Goal: Task Accomplishment & Management: Manage account settings

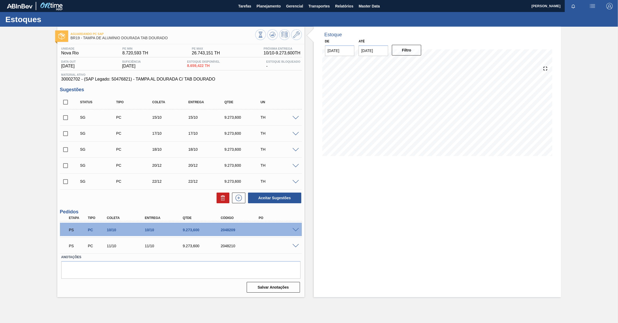
click at [390, 207] on div "Estoque De 07/10/2025 Até 21/10/2025 Filtro" at bounding box center [437, 162] width 247 height 270
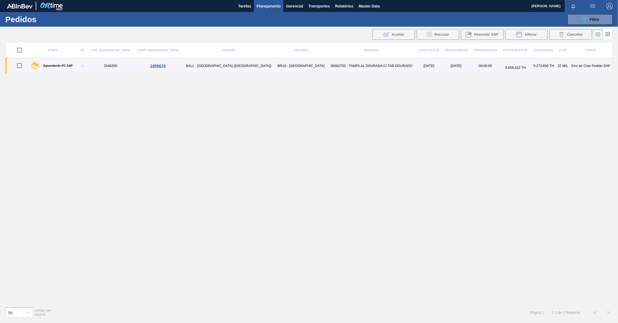
click at [21, 68] on input "checkbox" at bounding box center [19, 65] width 11 height 11
checkbox input "true"
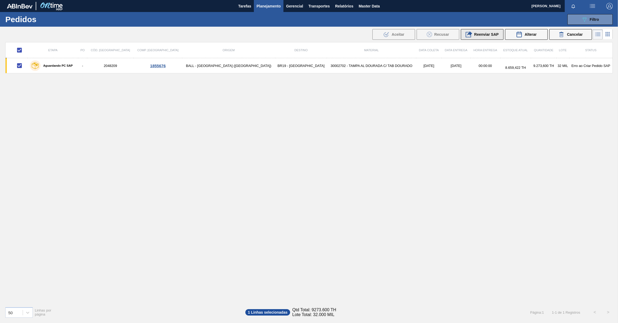
drag, startPoint x: 488, startPoint y: 32, endPoint x: 435, endPoint y: 70, distance: 66.3
click at [488, 33] on span "Reenviar SAP" at bounding box center [486, 34] width 25 height 4
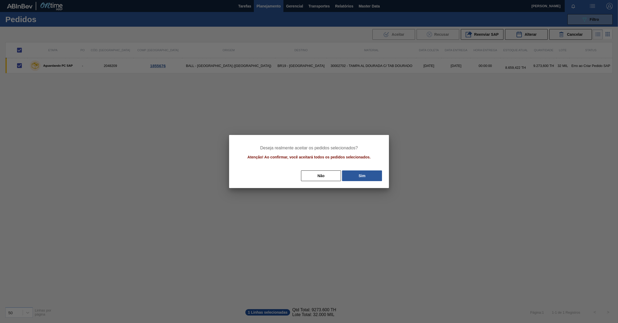
drag, startPoint x: 363, startPoint y: 172, endPoint x: 360, endPoint y: 176, distance: 5.0
click at [363, 172] on button "Sim" at bounding box center [362, 175] width 40 height 11
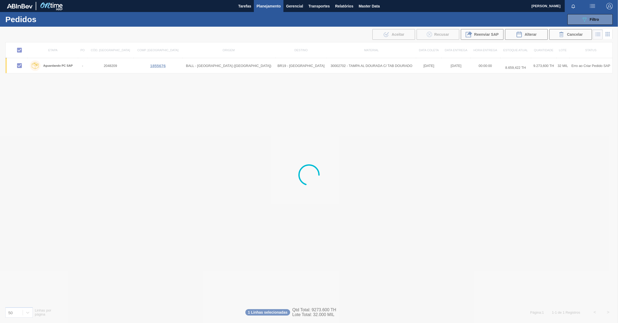
checkbox input "false"
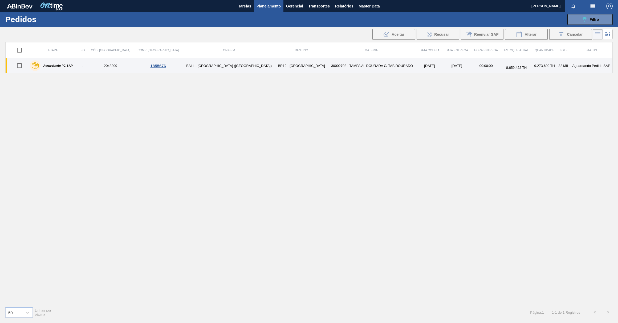
click at [62, 66] on label "Aguardando PC SAP" at bounding box center [57, 65] width 32 height 3
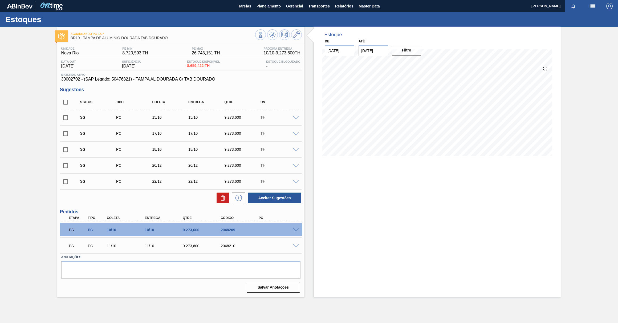
click at [27, 232] on div "Aguardando PC SAP BR19 - TAMPA DE ALUMÍNIO DOURADA TAB DOURADO Unidade Nova Rio…" at bounding box center [309, 162] width 618 height 270
drag, startPoint x: 236, startPoint y: 248, endPoint x: 221, endPoint y: 245, distance: 15.9
click at [221, 245] on div "2048210" at bounding box center [240, 246] width 43 height 4
copy div "2048210"
click at [76, 80] on span "30002702 - (SAP Legado: 50476821) - TAMPA AL DOURADA C/ TAB DOURADO" at bounding box center [180, 79] width 239 height 5
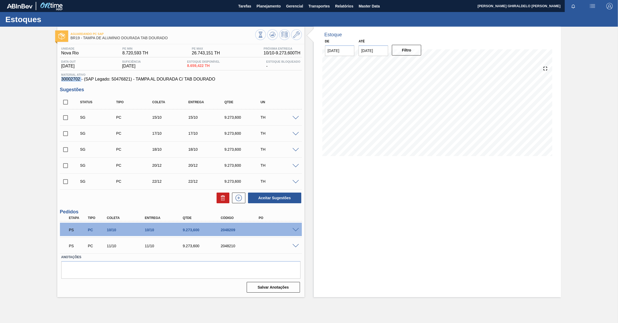
click at [76, 80] on span "30002702 - (SAP Legado: 50476821) - TAMPA AL DOURADA C/ TAB DOURADO" at bounding box center [180, 79] width 239 height 5
copy span "30002702"
click at [388, 230] on div "Estoque De 07/10/2025 Até 21/10/2025 Filtro" at bounding box center [437, 162] width 247 height 270
click at [298, 232] on span at bounding box center [296, 230] width 6 height 4
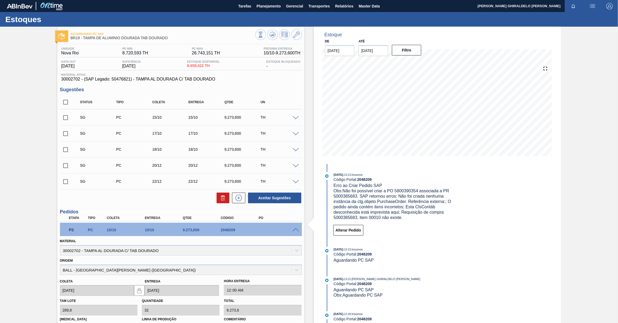
click at [75, 80] on span "30002702 - (SAP Legado: 50476821) - TAMPA AL DOURADA C/ TAB DOURADO" at bounding box center [180, 79] width 239 height 5
copy span "30002702"
drag, startPoint x: 336, startPoint y: 6, endPoint x: 336, endPoint y: 9, distance: 3.5
click at [336, 6] on span "Relatórios" at bounding box center [344, 6] width 18 height 6
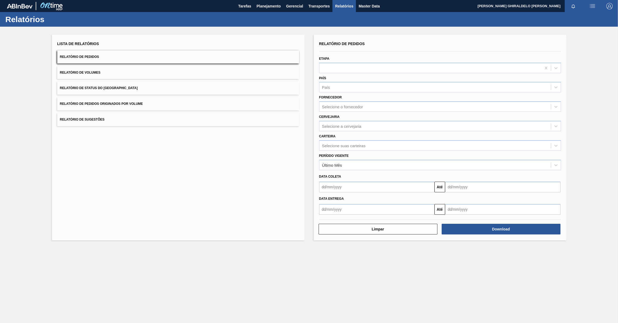
click at [399, 35] on div "Relatório de Pedidos Etapa País País Fornecedor Selecione o fornecedor Cervejar…" at bounding box center [440, 137] width 253 height 205
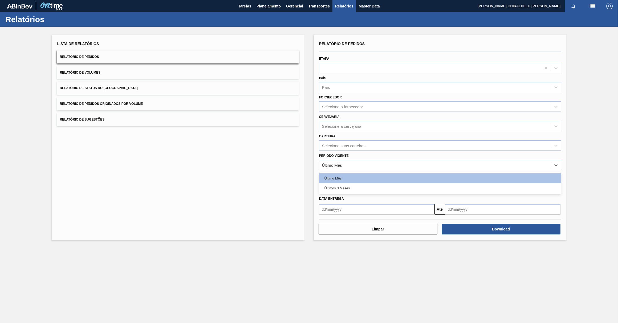
click at [384, 166] on div "Último Mês" at bounding box center [435, 165] width 232 height 8
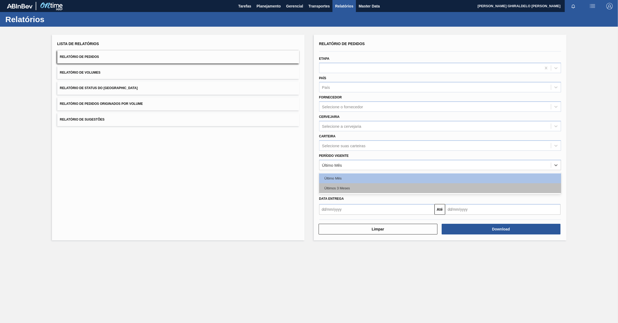
click at [367, 186] on div "Últimos 3 Meses" at bounding box center [440, 188] width 242 height 10
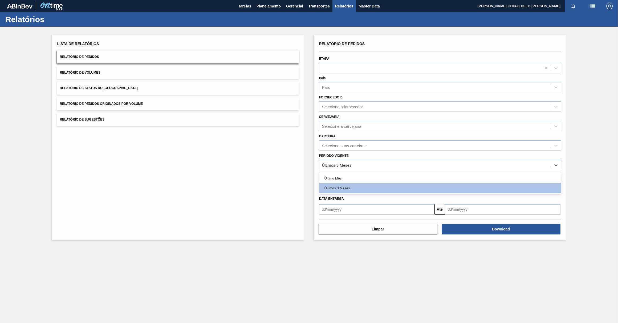
click at [355, 168] on div "Últimos 3 Meses" at bounding box center [440, 165] width 242 height 10
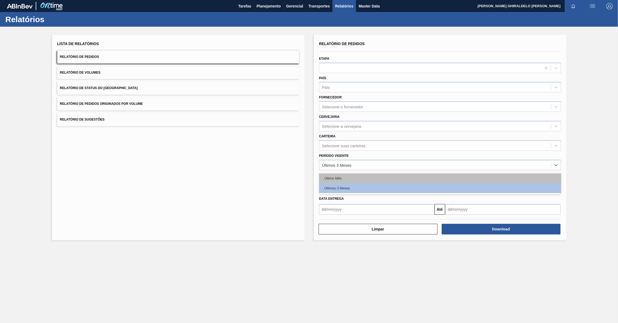
click at [352, 176] on div "Último Mês" at bounding box center [440, 178] width 242 height 10
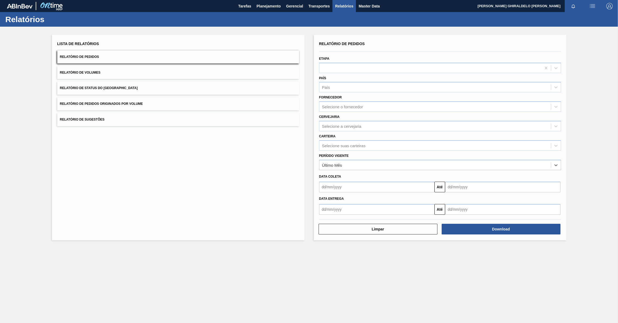
click at [414, 192] on input "text" at bounding box center [376, 186] width 115 height 11
click at [439, 200] on div "Data Entrega" at bounding box center [440, 199] width 246 height 8
click at [356, 67] on div at bounding box center [430, 68] width 222 height 8
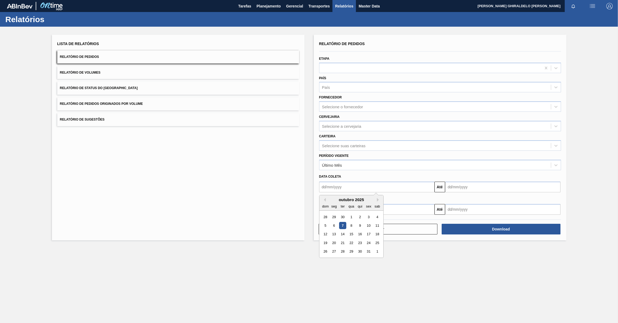
click at [369, 187] on input "text" at bounding box center [376, 186] width 115 height 11
drag, startPoint x: 341, startPoint y: 224, endPoint x: 350, endPoint y: 219, distance: 10.4
click at [342, 224] on div "7" at bounding box center [342, 225] width 7 height 7
type input "[DATE]"
click at [345, 212] on input "text" at bounding box center [376, 209] width 115 height 11
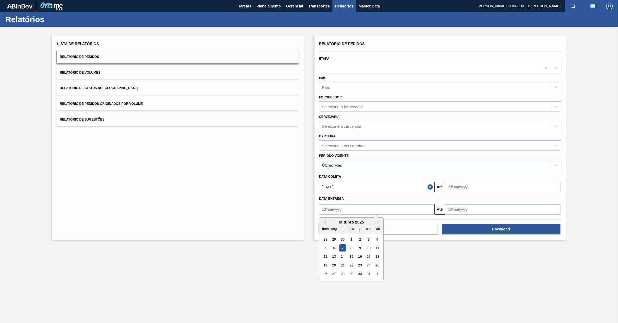
click at [344, 247] on div "7" at bounding box center [342, 247] width 7 height 7
type input "[DATE]"
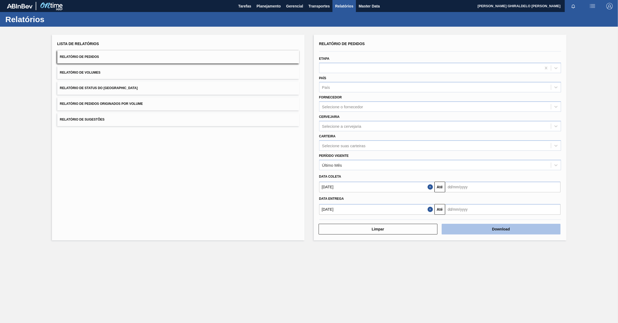
click at [476, 229] on button "Download" at bounding box center [501, 229] width 119 height 11
click at [273, 7] on span "Planejamento" at bounding box center [269, 6] width 24 height 6
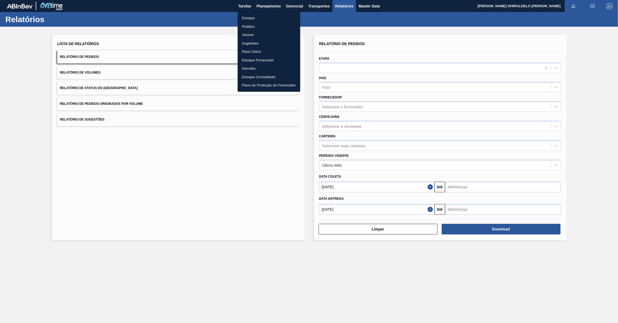
click at [254, 27] on li "Pedidos" at bounding box center [269, 26] width 63 height 9
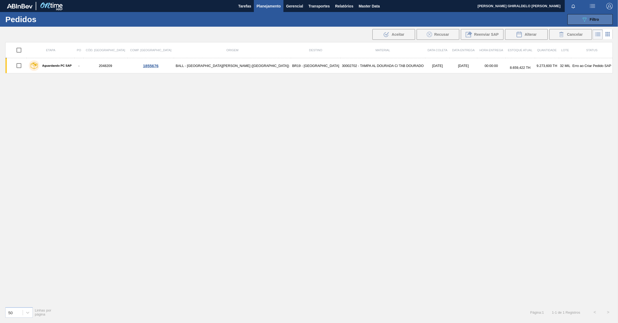
click at [604, 23] on button "089F7B8B-B2A5-4AFE-B5C0-19BA573D28AC Filtro" at bounding box center [590, 19] width 45 height 11
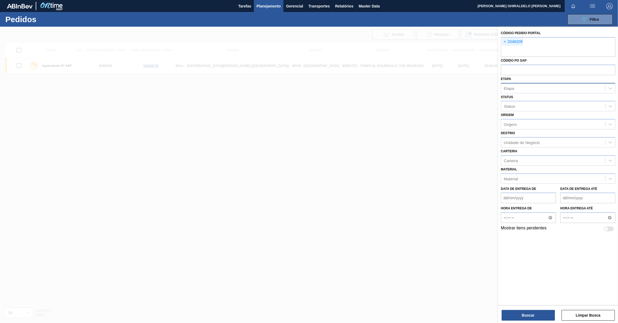
drag, startPoint x: 506, startPoint y: 42, endPoint x: 506, endPoint y: 78, distance: 36.2
click at [506, 42] on span "×" at bounding box center [505, 42] width 5 height 6
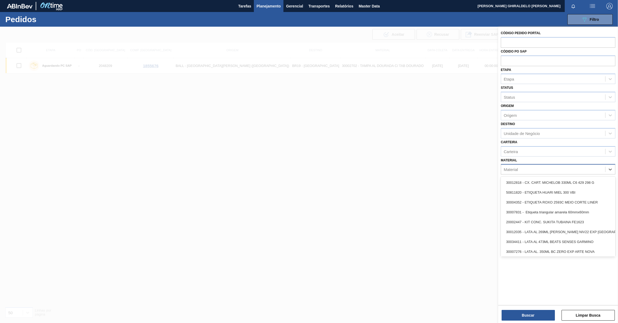
click at [521, 166] on div "Material" at bounding box center [553, 169] width 104 height 8
paste input "30002702"
type input "30002702"
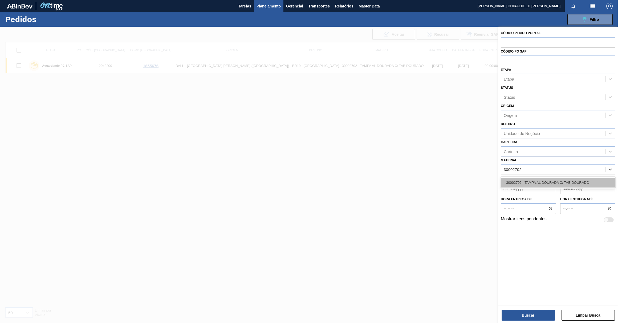
click at [524, 179] on div "30002702 - TAMPA AL DOURADA C/ TAB DOURADO" at bounding box center [558, 182] width 115 height 10
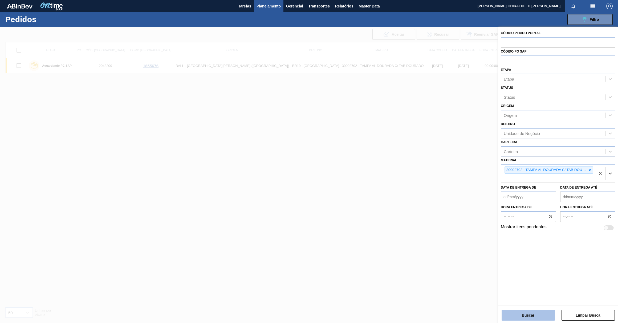
click at [540, 312] on button "Buscar" at bounding box center [528, 315] width 53 height 11
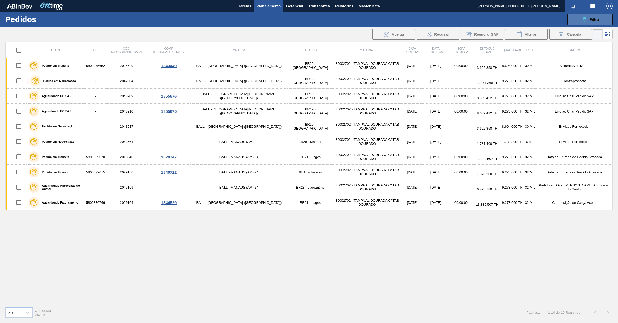
click at [605, 24] on button "089F7B8B-B2A5-4AFE-B5C0-19BA573D28AC Filtro" at bounding box center [590, 19] width 45 height 11
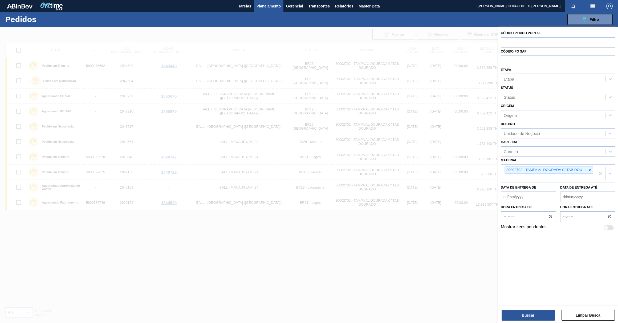
click at [525, 79] on div "Etapa" at bounding box center [553, 79] width 104 height 8
type input "pc sap"
click at [530, 90] on div "Aguardando PC SAP" at bounding box center [558, 92] width 115 height 10
click at [540, 315] on button "Buscar" at bounding box center [528, 315] width 53 height 11
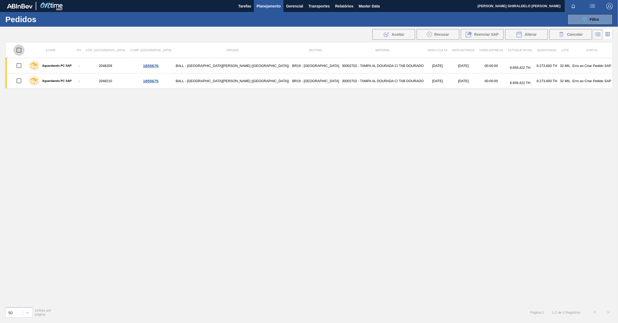
click at [21, 51] on input "checkbox" at bounding box center [18, 49] width 11 height 11
checkbox input "true"
click at [479, 32] on span "Reenviar SAP" at bounding box center [486, 34] width 25 height 4
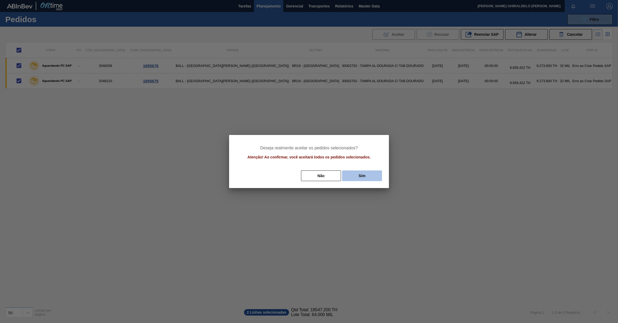
click at [364, 179] on button "Sim" at bounding box center [362, 175] width 40 height 11
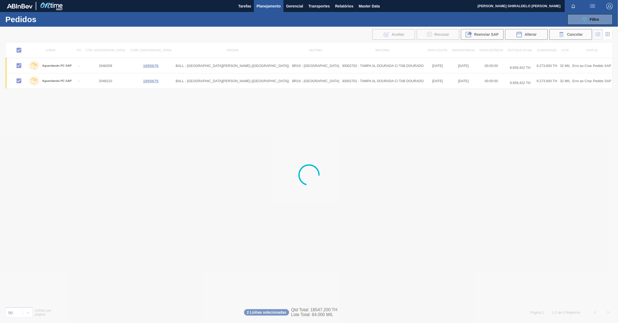
checkbox input "false"
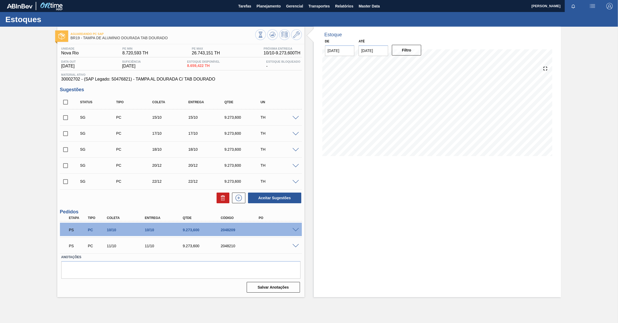
click at [293, 231] on span at bounding box center [296, 230] width 6 height 4
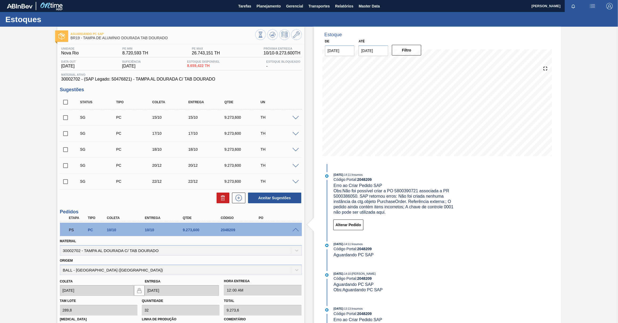
click at [74, 79] on span "30002702 - (SAP Legado: 50476821) - TAMPA AL DOURADA C/ TAB DOURADO" at bounding box center [180, 79] width 239 height 5
copy span "30002702"
click at [35, 93] on div "Aguardando PC SAP BR19 - TAMPA DE ALUMÍNIO DOURADA TAB DOURADO Unidade Nova Rio…" at bounding box center [309, 227] width 618 height 400
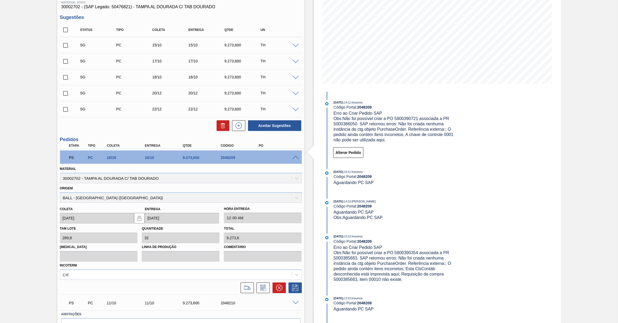
scroll to position [72, 0]
click at [301, 157] on div at bounding box center [296, 157] width 11 height 4
click at [296, 159] on span at bounding box center [296, 157] width 6 height 4
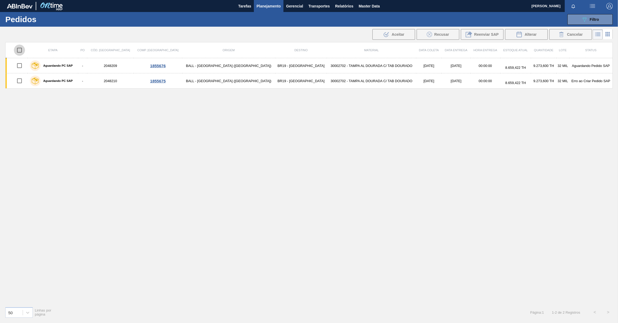
click at [22, 51] on input "checkbox" at bounding box center [19, 49] width 11 height 11
checkbox input "true"
drag, startPoint x: 480, startPoint y: 33, endPoint x: 418, endPoint y: 83, distance: 80.0
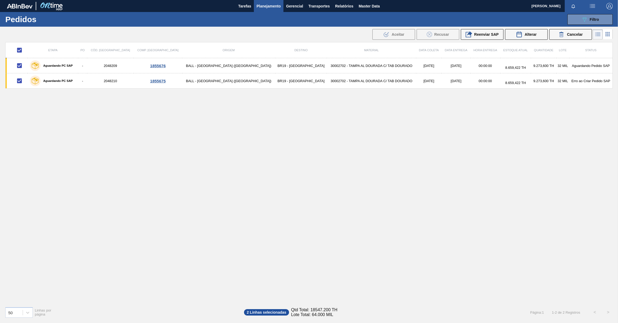
click at [478, 34] on span "Reenviar SAP" at bounding box center [486, 34] width 25 height 4
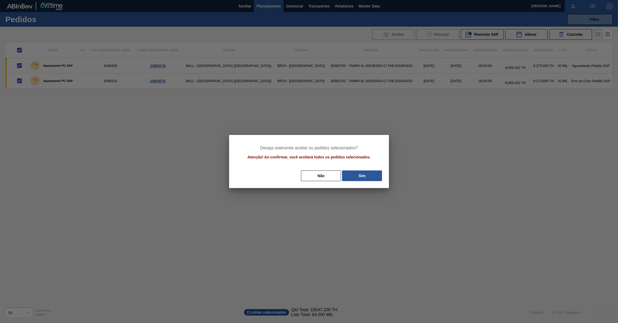
drag, startPoint x: 374, startPoint y: 172, endPoint x: 366, endPoint y: 155, distance: 19.2
click at [372, 170] on div "Não Sim" at bounding box center [309, 176] width 147 height 12
click at [369, 171] on button "Sim" at bounding box center [362, 175] width 40 height 11
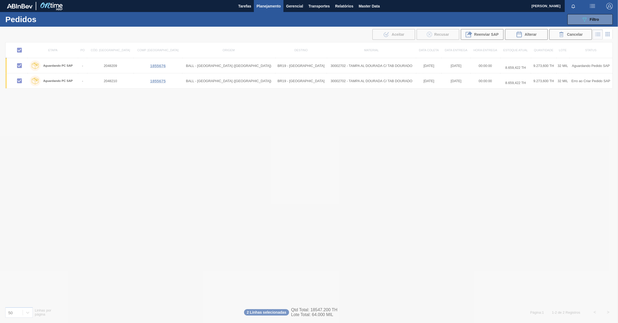
checkbox input "false"
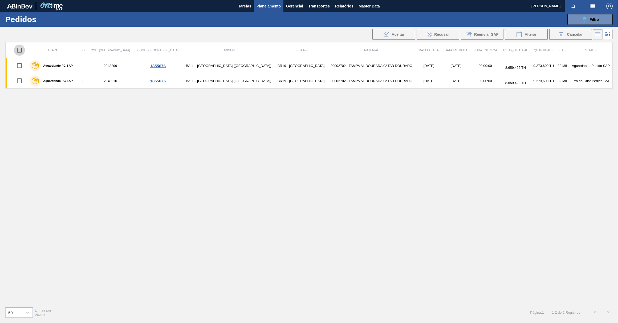
click at [21, 50] on input "checkbox" at bounding box center [19, 49] width 11 height 11
checkbox input "true"
click at [472, 31] on icon at bounding box center [469, 34] width 6 height 6
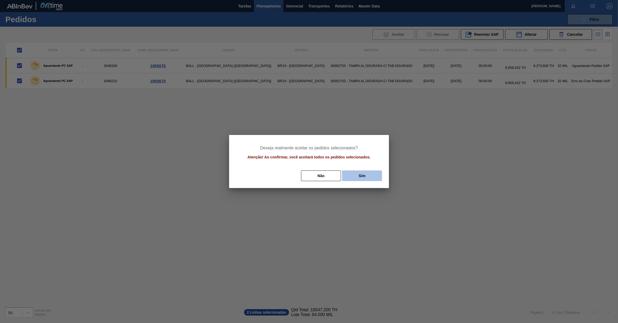
click at [375, 173] on button "Sim" at bounding box center [362, 175] width 40 height 11
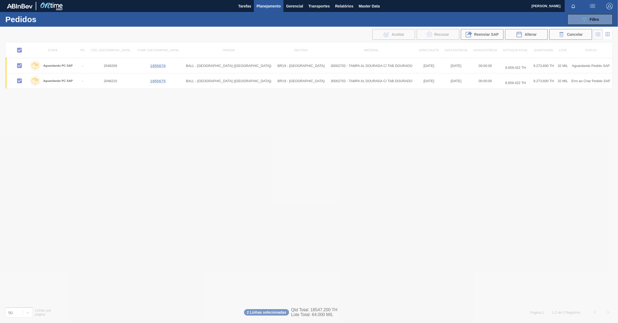
checkbox input "false"
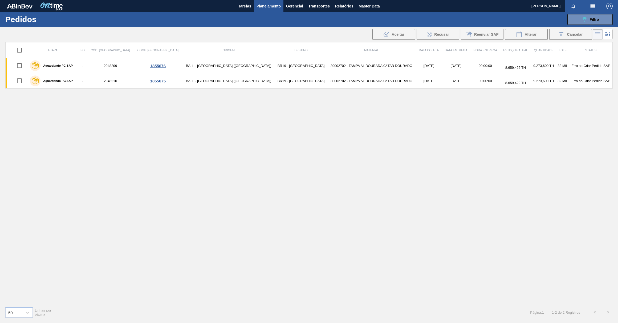
click at [22, 47] on input "checkbox" at bounding box center [19, 49] width 11 height 11
checkbox input "true"
drag, startPoint x: 469, startPoint y: 34, endPoint x: 466, endPoint y: 39, distance: 5.6
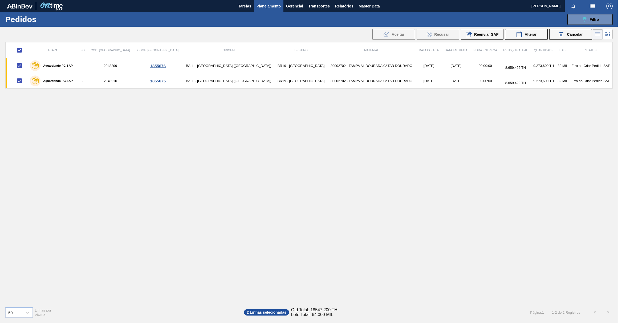
click at [470, 34] on icon at bounding box center [469, 34] width 6 height 6
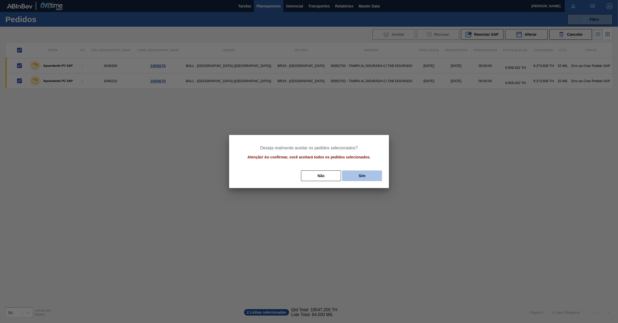
click at [360, 175] on button "Sim" at bounding box center [362, 175] width 40 height 11
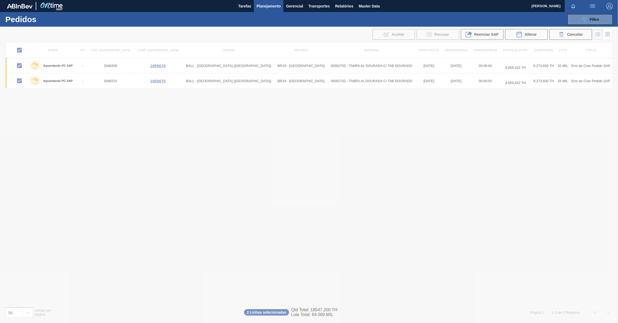
checkbox input "false"
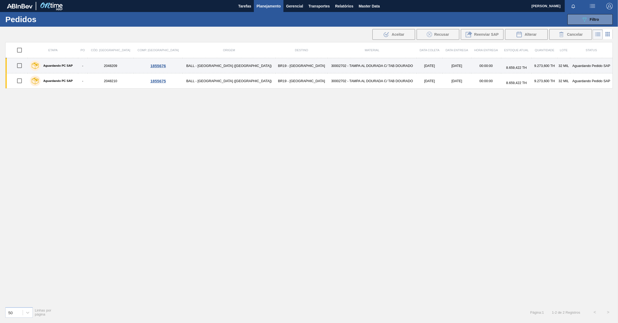
click at [72, 66] on label "Aguardando PC SAP" at bounding box center [57, 65] width 32 height 3
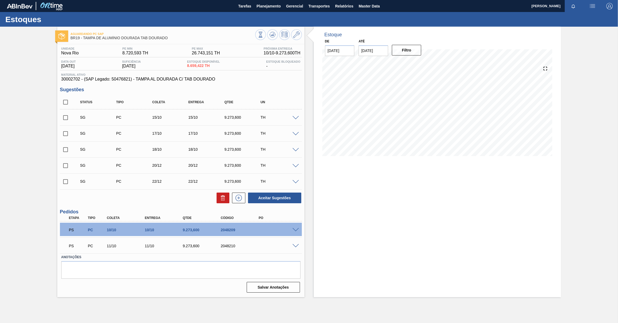
click at [295, 231] on span at bounding box center [296, 230] width 6 height 4
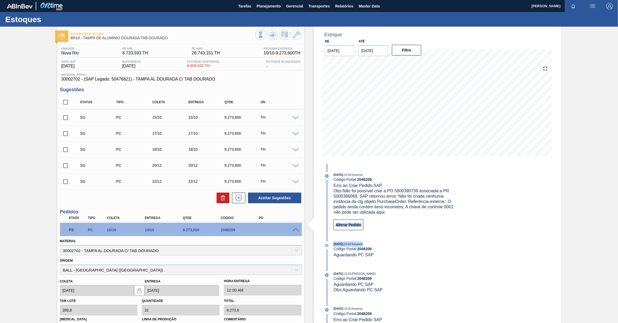
drag, startPoint x: 491, startPoint y: 236, endPoint x: 490, endPoint y: 225, distance: 11.8
click at [490, 225] on div "Estoque De 07/10/2025 Até 21/10/2025 Filtro 07/10/2025 - 15:33 : Insumos Código…" at bounding box center [437, 227] width 247 height 400
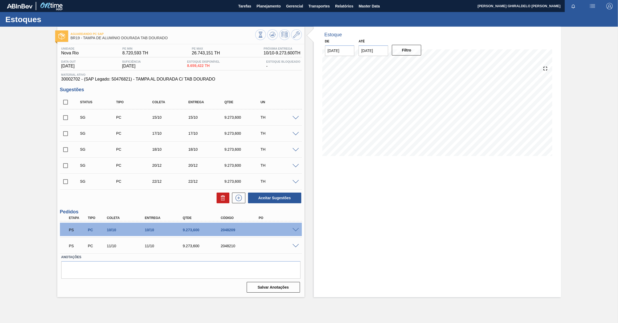
click at [298, 247] on span at bounding box center [296, 246] width 6 height 4
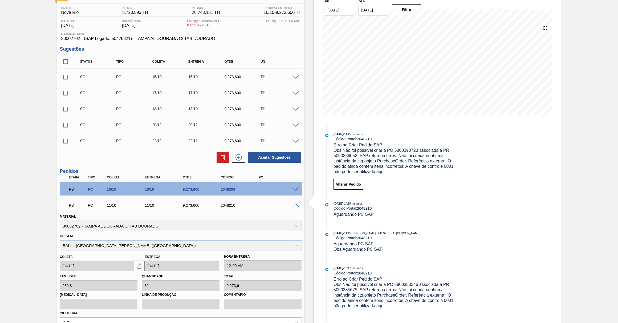
scroll to position [48, 0]
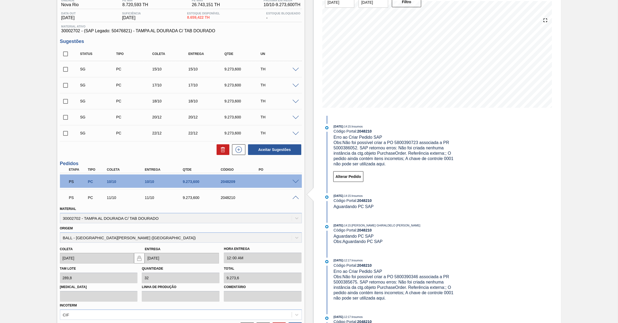
click at [295, 185] on div "PS PC 10/10 10/10 9.273,600 2048209" at bounding box center [181, 180] width 242 height 13
click at [295, 183] on span at bounding box center [296, 182] width 6 height 4
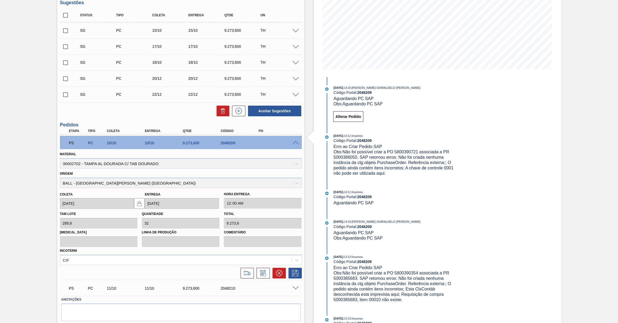
scroll to position [97, 0]
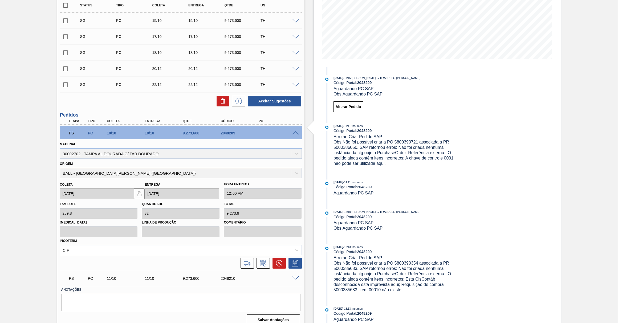
click at [297, 133] on span at bounding box center [296, 133] width 6 height 4
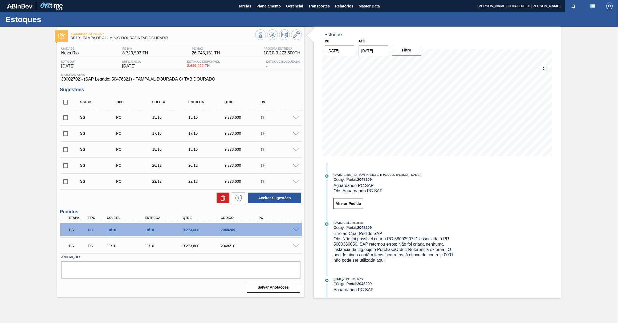
scroll to position [0, 0]
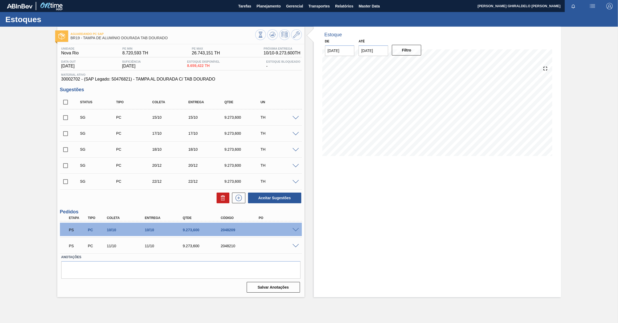
click at [296, 229] on span at bounding box center [296, 230] width 6 height 4
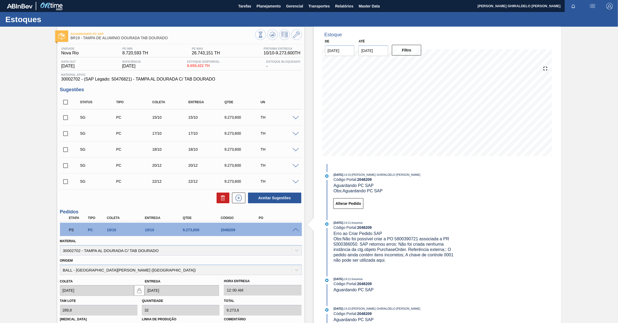
scroll to position [48, 0]
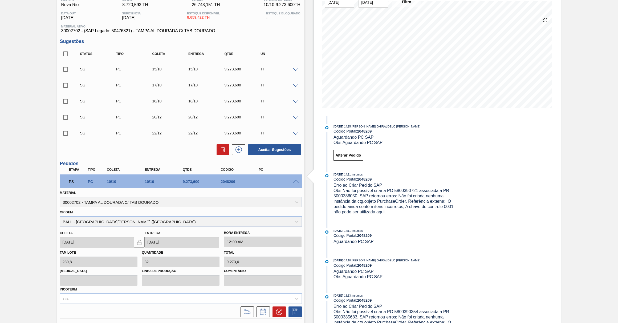
click at [295, 183] on span at bounding box center [296, 182] width 6 height 4
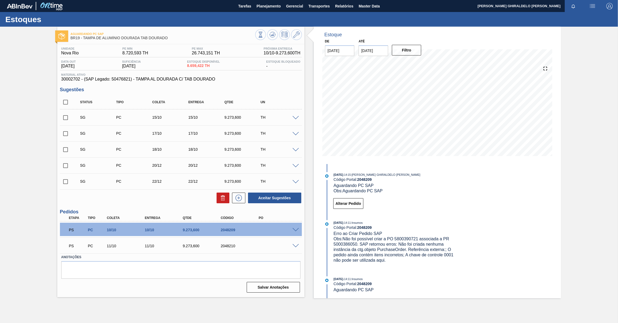
click at [294, 248] on span at bounding box center [296, 246] width 6 height 4
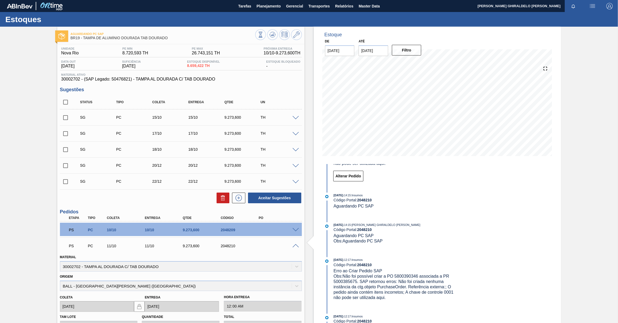
scroll to position [97, 0]
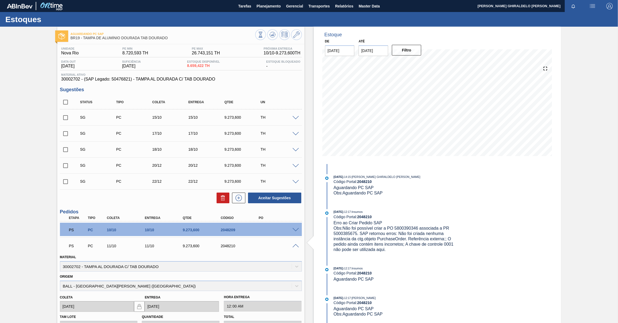
click at [297, 245] on span at bounding box center [296, 246] width 6 height 4
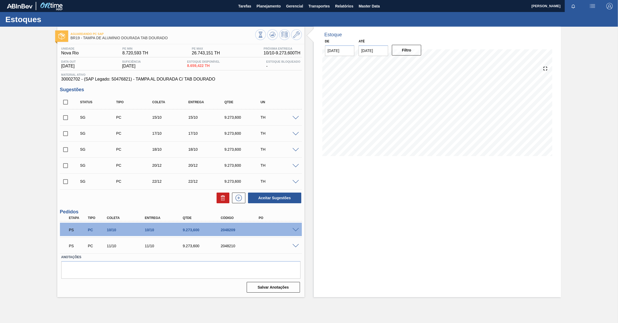
click at [294, 233] on div "PS PC 10/10 10/10 9.273,[PHONE_NUMBER]" at bounding box center [181, 228] width 242 height 13
click at [295, 230] on span at bounding box center [296, 230] width 6 height 4
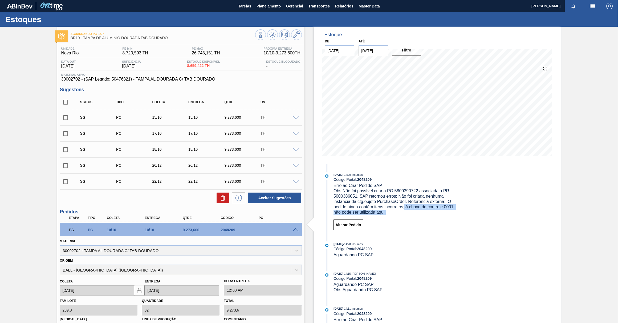
drag, startPoint x: 396, startPoint y: 214, endPoint x: 404, endPoint y: 206, distance: 10.8
click at [404, 206] on div "Obs: Não foi possível criar a PO 5800390722 associada a PR 5000386051. SAP reto…" at bounding box center [397, 201] width 127 height 27
click at [295, 229] on span at bounding box center [296, 230] width 6 height 4
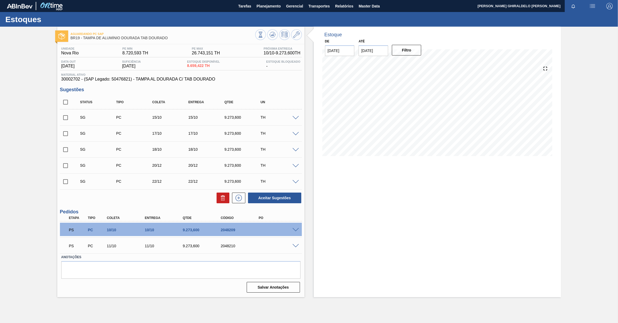
click at [297, 229] on span at bounding box center [296, 230] width 6 height 4
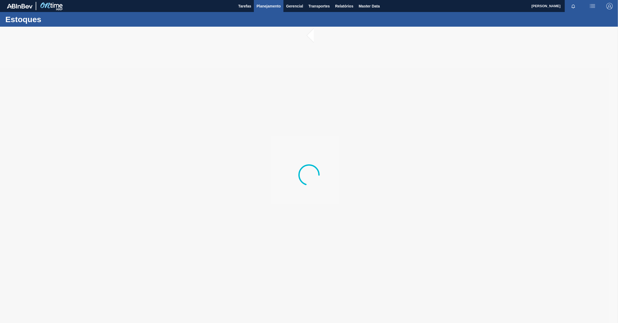
click at [274, 5] on span "Planejamento" at bounding box center [269, 6] width 24 height 6
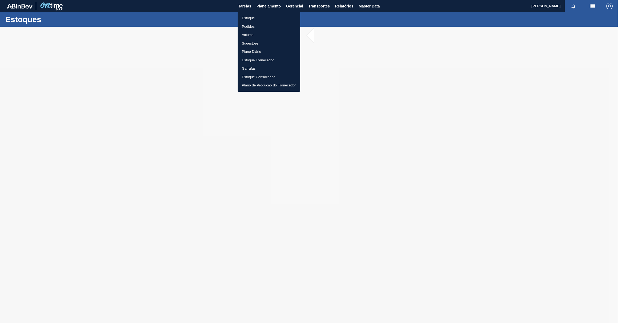
click at [253, 18] on li "Estoque" at bounding box center [269, 18] width 63 height 9
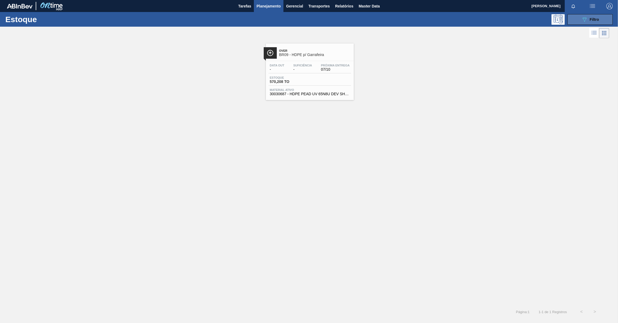
click at [605, 20] on button "089F7B8B-B2A5-4AFE-B5C0-19BA573D28AC Filtro" at bounding box center [590, 19] width 45 height 11
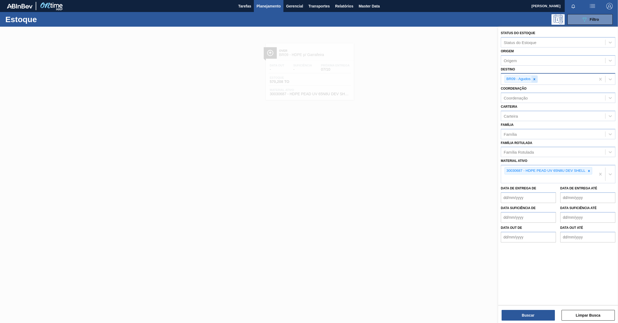
click at [534, 78] on icon at bounding box center [535, 79] width 4 height 4
click at [588, 169] on icon at bounding box center [589, 170] width 4 height 4
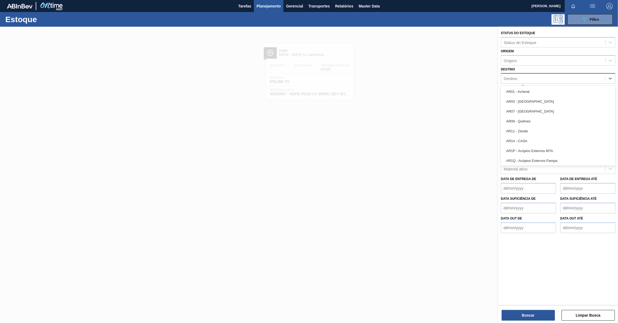
click at [522, 81] on div "Destino" at bounding box center [553, 79] width 104 height 8
type input "br09"
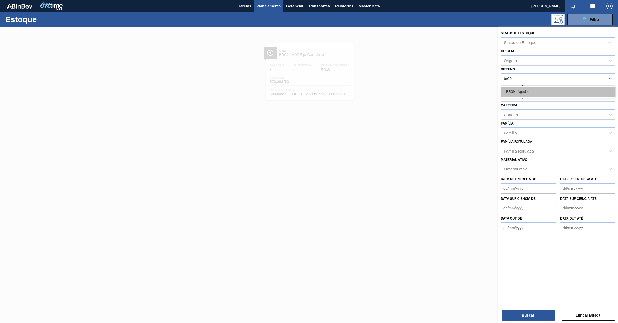
click at [525, 90] on div "BR09 - Agudos" at bounding box center [558, 92] width 115 height 10
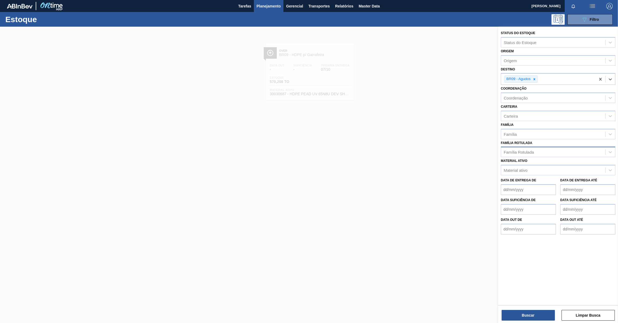
click at [519, 154] on div "Família Rotulada" at bounding box center [553, 152] width 104 height 8
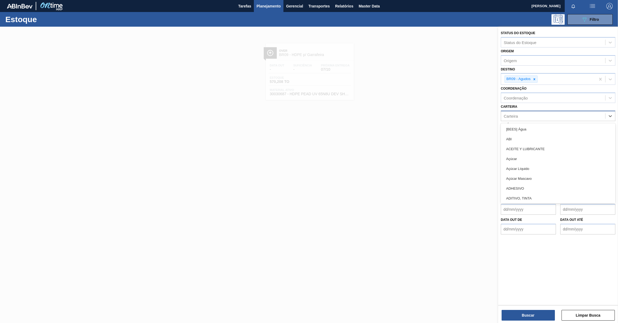
click at [522, 111] on div "Carteira" at bounding box center [558, 116] width 115 height 10
type input "lacre"
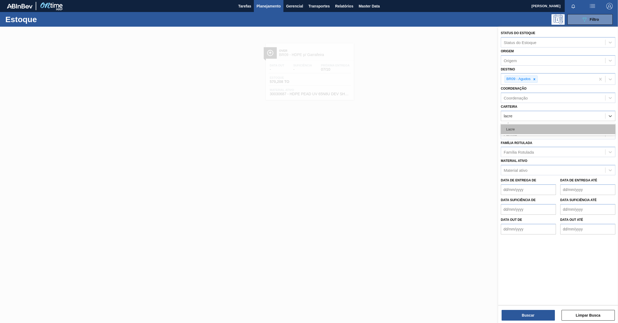
click at [522, 128] on div "Lacre" at bounding box center [558, 129] width 115 height 10
click at [517, 170] on div "Material ativo" at bounding box center [516, 171] width 24 height 5
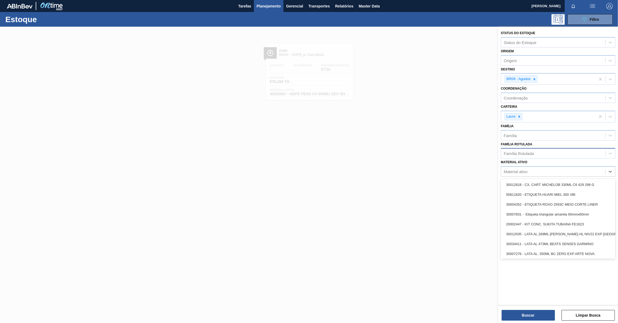
click at [511, 156] on div "Família Rotulada" at bounding box center [553, 153] width 104 height 8
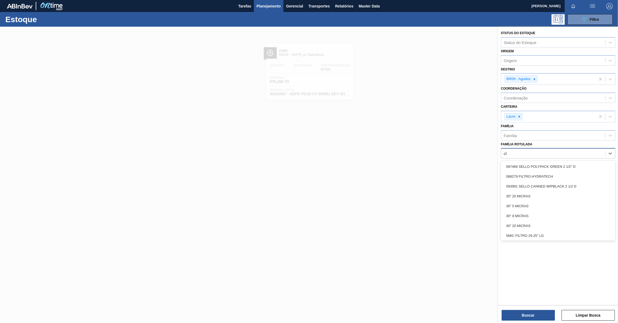
type Rotulada "c"
type Rotulada "lacre"
click at [467, 173] on div at bounding box center [309, 188] width 618 height 323
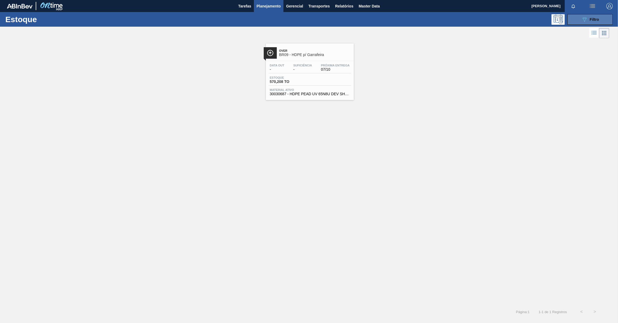
click at [601, 17] on button "089F7B8B-B2A5-4AFE-B5C0-19BA573D28AC Filtro" at bounding box center [590, 19] width 45 height 11
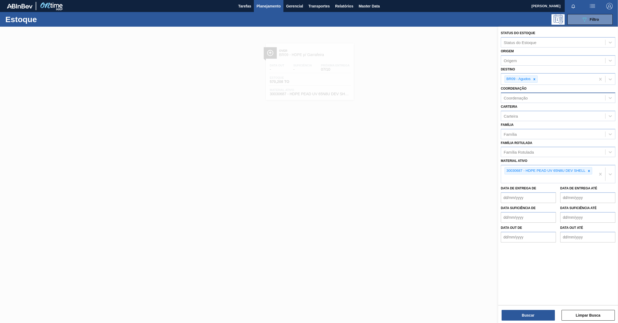
drag, startPoint x: 589, startPoint y: 170, endPoint x: 536, endPoint y: 96, distance: 91.2
click at [589, 170] on icon at bounding box center [589, 171] width 2 height 2
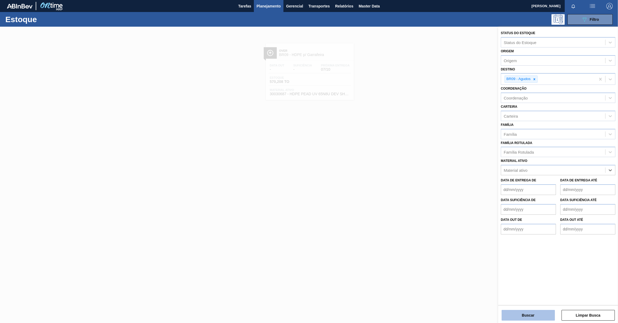
click at [535, 319] on div "Status do Estoque Status do Estoque Origem Origem Destino BR09 - Agudos Coorden…" at bounding box center [558, 175] width 120 height 297
click at [513, 117] on div "Carteira" at bounding box center [511, 116] width 14 height 5
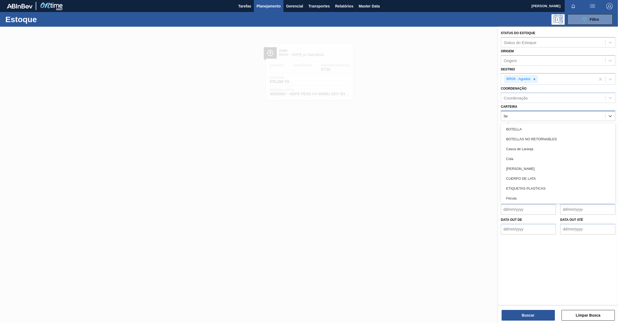
type input "lacre"
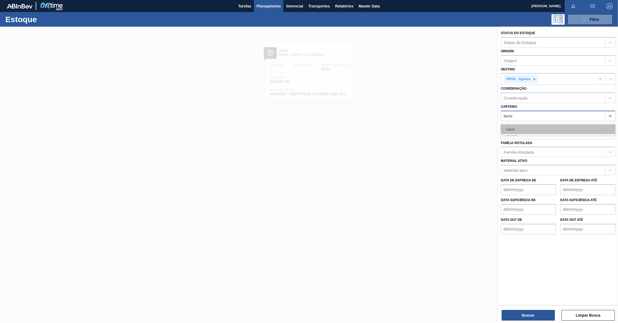
click at [506, 128] on div "Lacre" at bounding box center [558, 129] width 115 height 10
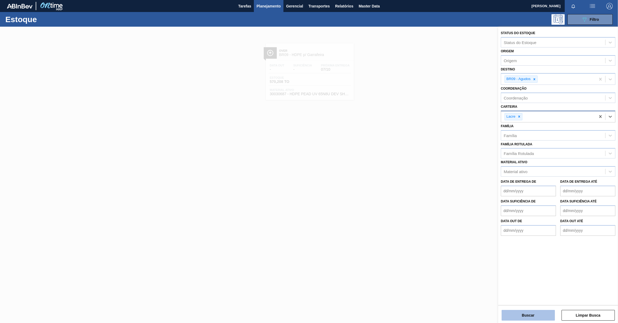
click at [537, 316] on button "Buscar" at bounding box center [528, 315] width 53 height 11
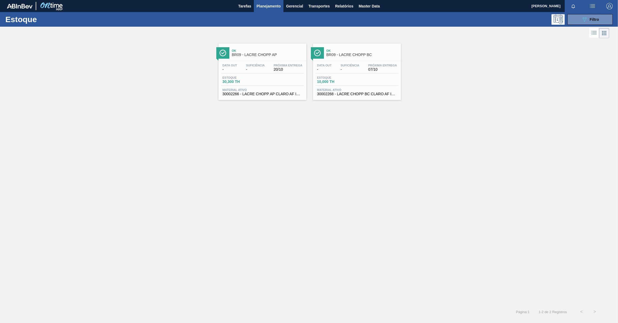
click at [257, 55] on span "BR09 - LACRE CHOPP AP" at bounding box center [268, 55] width 72 height 4
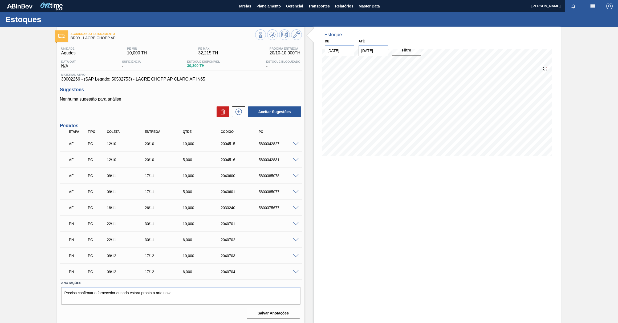
click at [70, 79] on span "30002266 - (SAP Legado: 50502753) - LACRE CHOPP AP CLARO AF IN65" at bounding box center [180, 79] width 239 height 5
copy span "30002266"
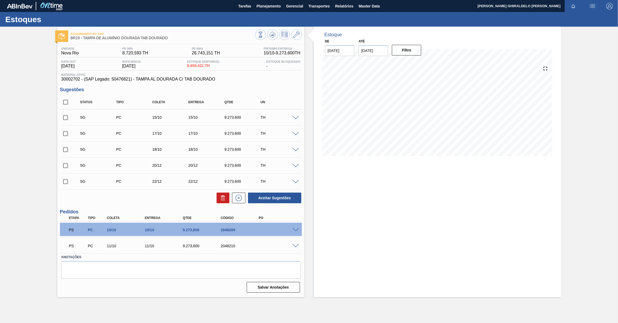
click at [297, 230] on span at bounding box center [296, 230] width 6 height 4
